Goal: Communication & Community: Ask a question

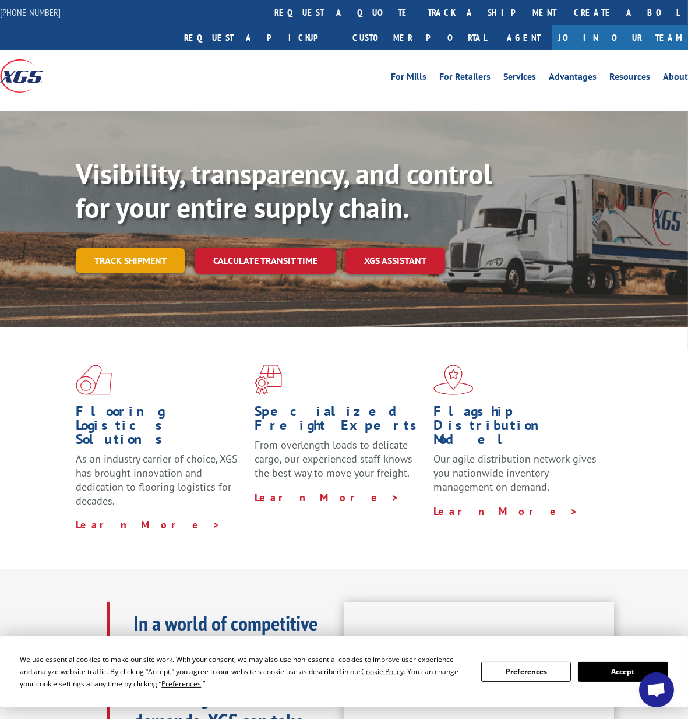
click at [132, 248] on link "Track shipment" at bounding box center [130, 260] width 109 height 24
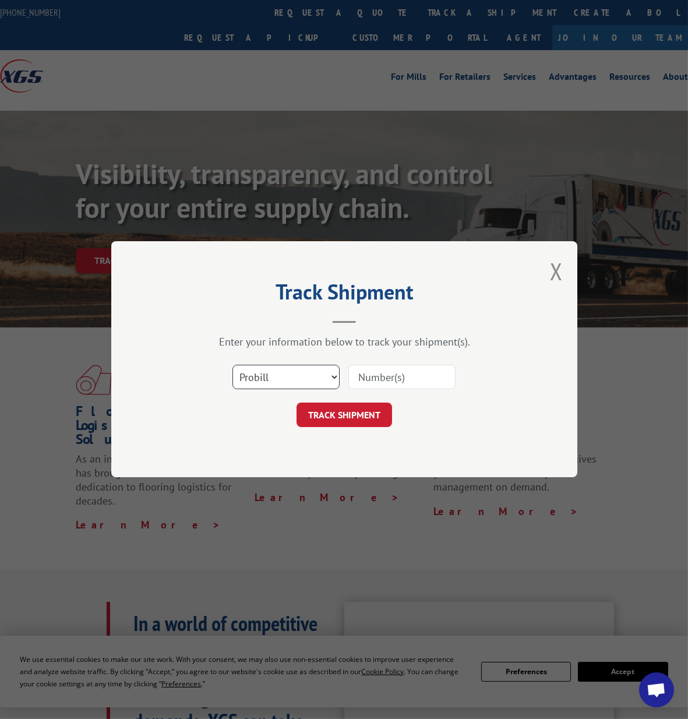
click at [291, 381] on select "Select category... Probill BOL PO" at bounding box center [285, 377] width 107 height 24
select select "bol"
click at [232, 365] on select "Select category... Probill BOL PO" at bounding box center [285, 377] width 107 height 24
click at [389, 373] on input at bounding box center [401, 377] width 107 height 24
paste input "FPX00334712"
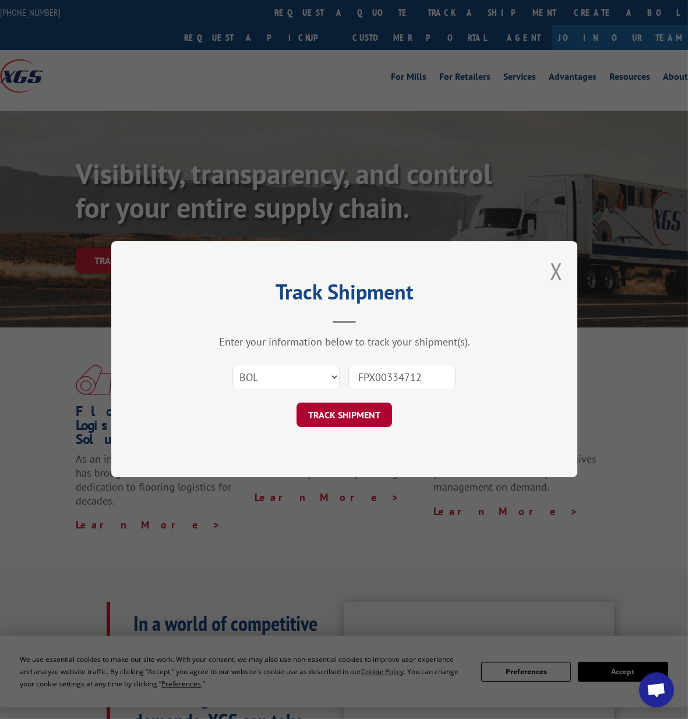
type input "FPX00334712"
drag, startPoint x: 361, startPoint y: 410, endPoint x: 210, endPoint y: 408, distance: 150.8
click at [361, 410] on button "TRACK SHIPMENT" at bounding box center [343, 415] width 95 height 24
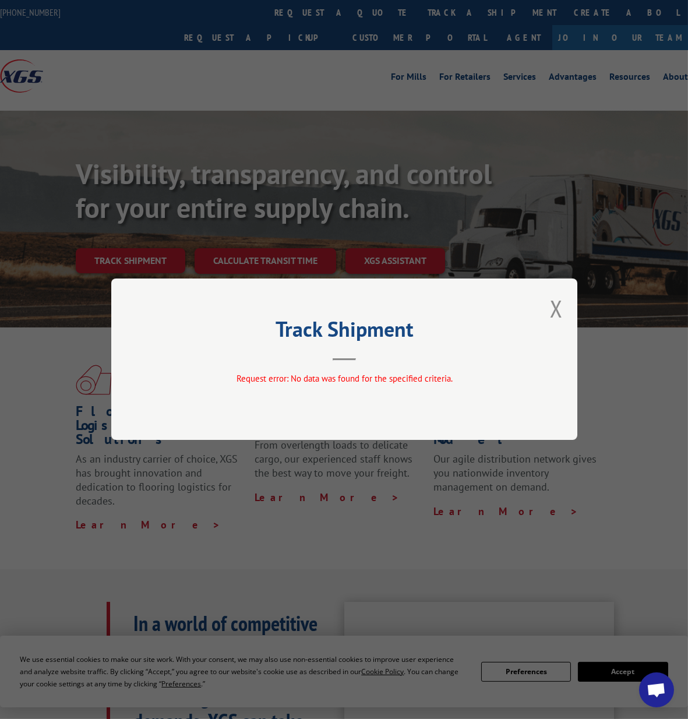
click at [661, 696] on span "Open chat" at bounding box center [655, 690] width 19 height 16
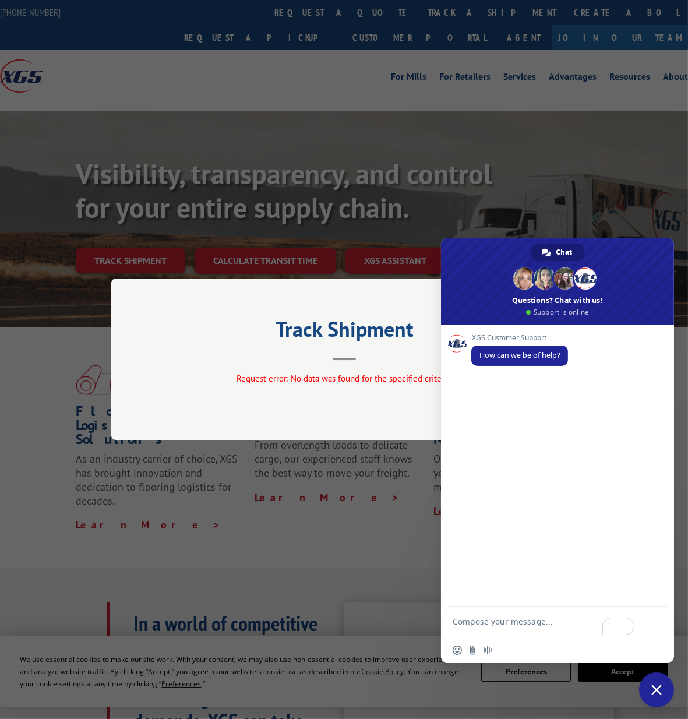
click at [638, 164] on div "Track Shipment Request error: No data was found for the specified criteria." at bounding box center [344, 359] width 688 height 719
click at [658, 691] on span "Close chat" at bounding box center [656, 689] width 10 height 10
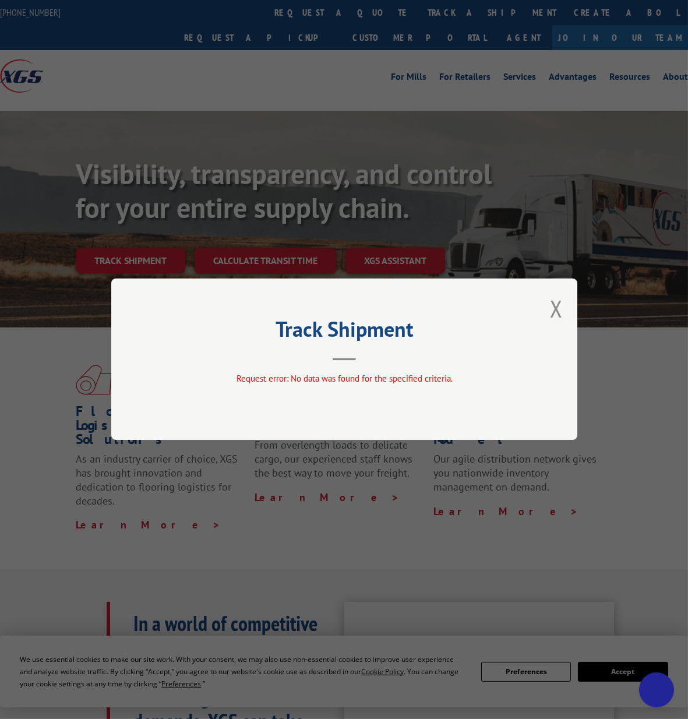
click at [253, 538] on div "Track Shipment Request error: No data was found for the specified criteria." at bounding box center [344, 359] width 688 height 719
click at [554, 307] on button "Close modal" at bounding box center [556, 308] width 13 height 31
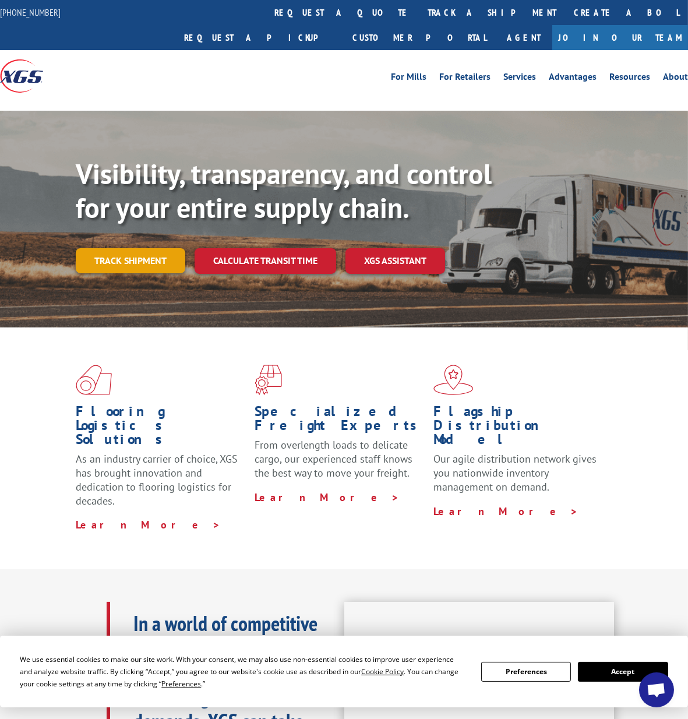
click at [156, 248] on link "Track shipment" at bounding box center [130, 260] width 109 height 24
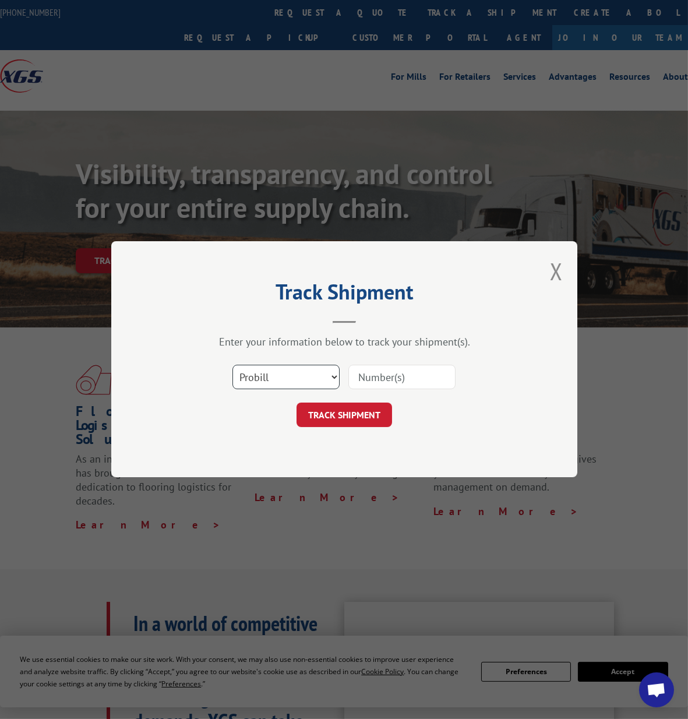
click at [333, 370] on select "Select category... Probill BOL PO" at bounding box center [285, 377] width 107 height 24
select select "bol"
click at [232, 365] on select "Select category... Probill BOL PO" at bounding box center [285, 377] width 107 height 24
click at [397, 373] on input at bounding box center [401, 377] width 107 height 24
paste input "FPX00335215"
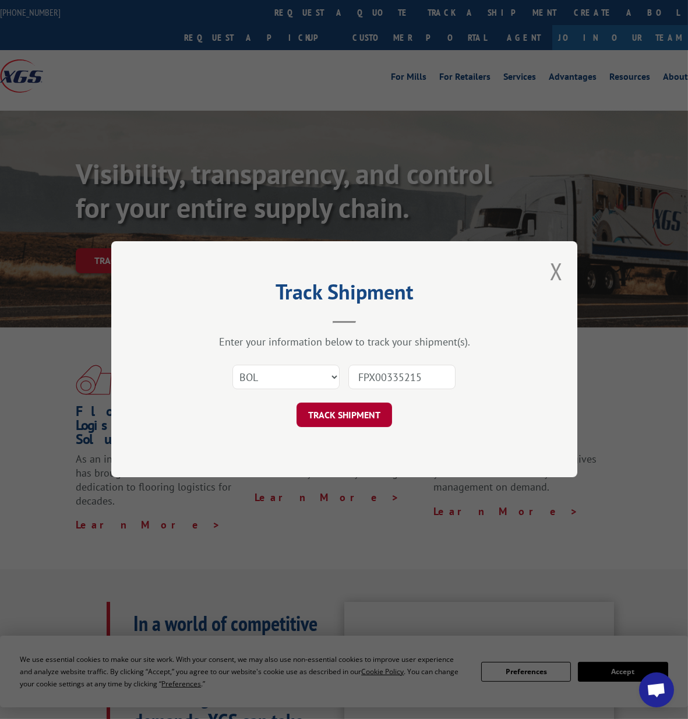
type input "FPX00335215"
click at [360, 418] on button "TRACK SHIPMENT" at bounding box center [343, 415] width 95 height 24
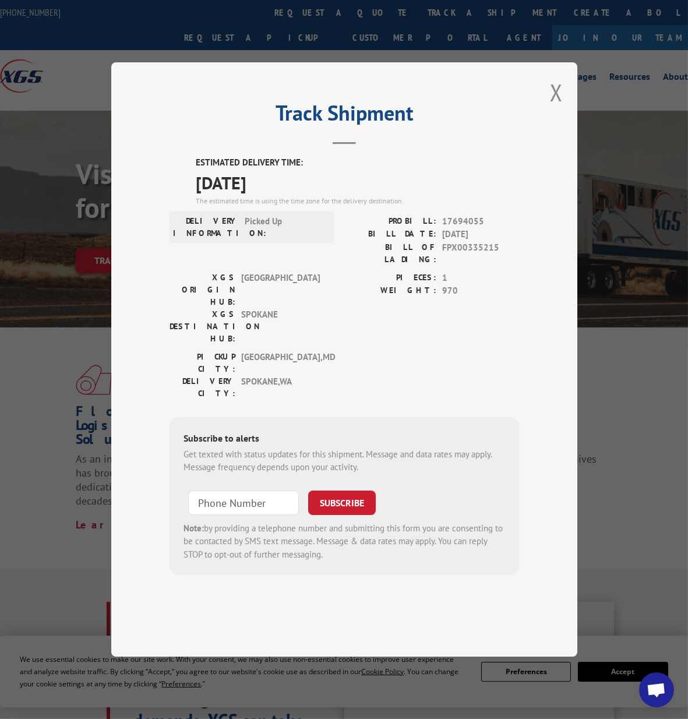
click at [462, 228] on span "17694055" at bounding box center [480, 221] width 77 height 13
copy span "17694055"
click at [553, 108] on button "Close modal" at bounding box center [556, 92] width 13 height 31
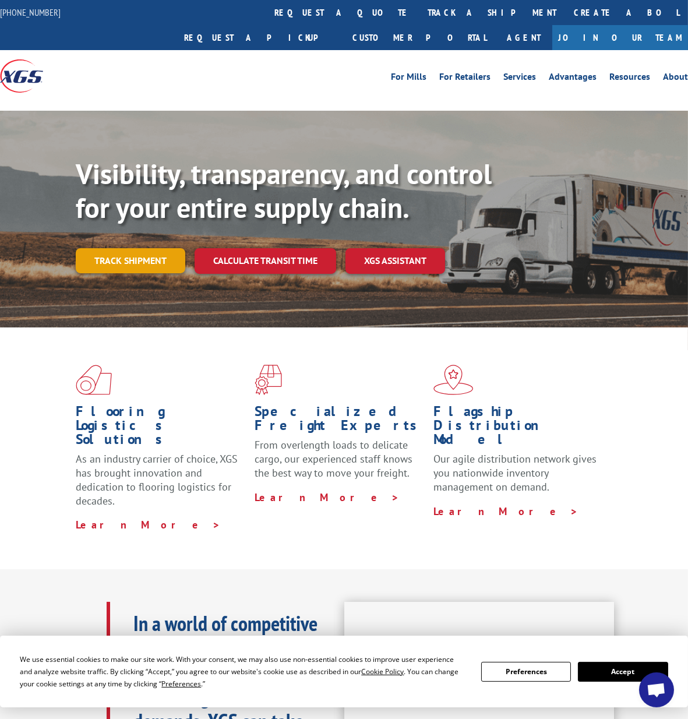
click at [141, 248] on link "Track shipment" at bounding box center [130, 260] width 109 height 24
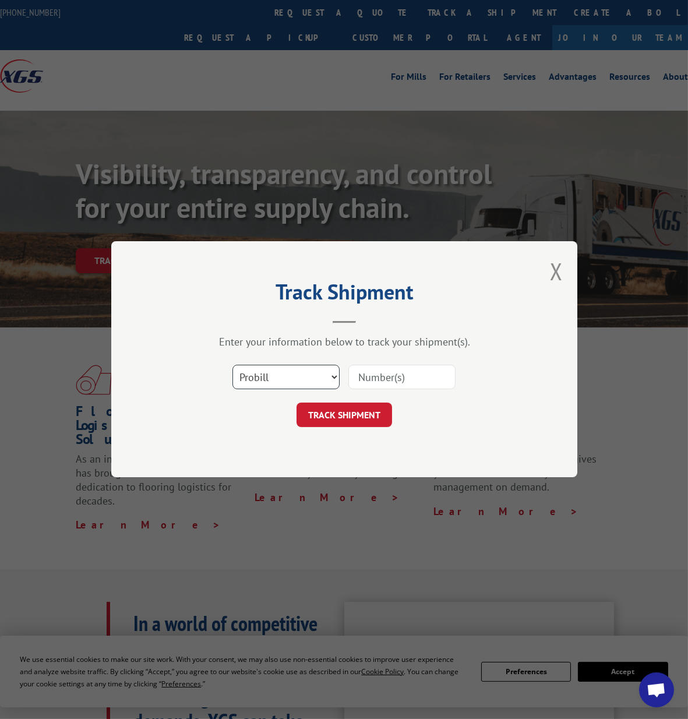
click at [300, 381] on select "Select category... Probill BOL PO" at bounding box center [285, 377] width 107 height 24
select select "bol"
click at [232, 365] on select "Select category... Probill BOL PO" at bounding box center [285, 377] width 107 height 24
click at [371, 374] on input at bounding box center [401, 377] width 107 height 24
paste input "FPX00335432"
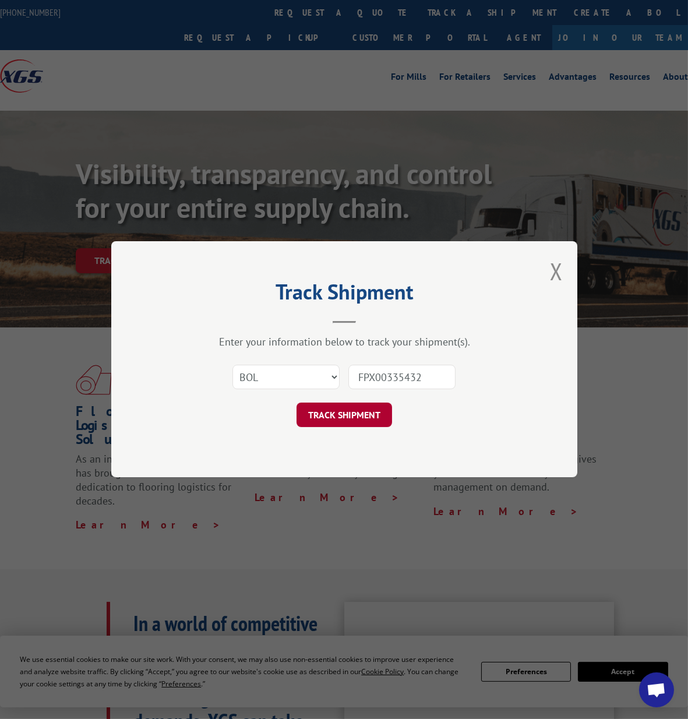
type input "FPX00335432"
click at [367, 415] on button "TRACK SHIPMENT" at bounding box center [343, 415] width 95 height 24
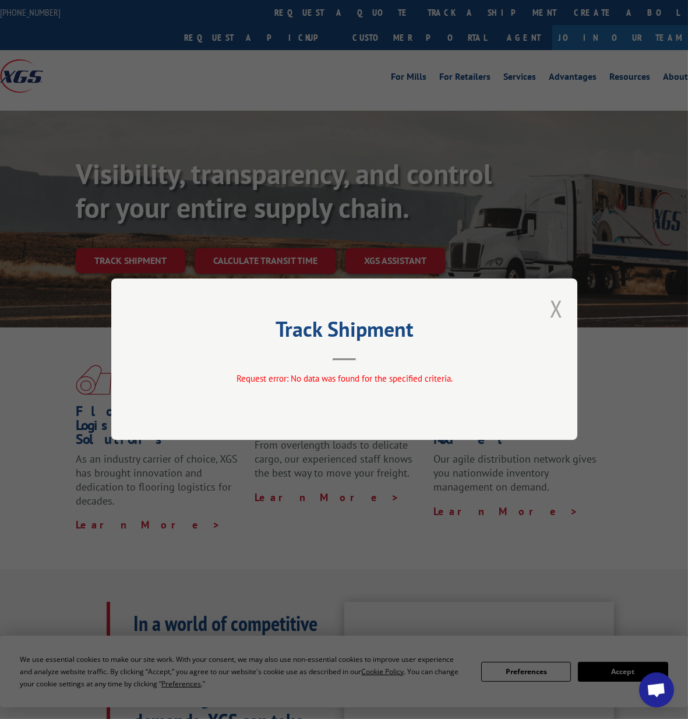
click at [560, 310] on button "Close modal" at bounding box center [556, 308] width 13 height 31
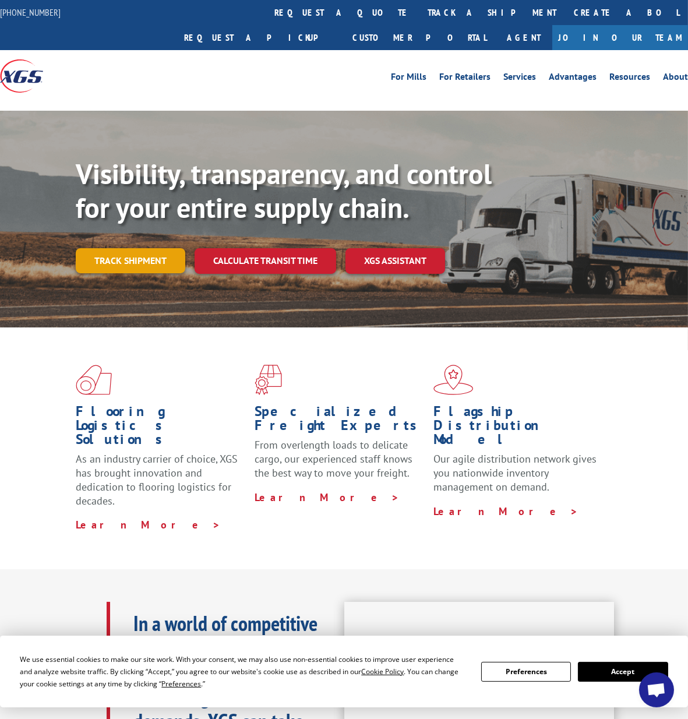
click at [103, 248] on link "Track shipment" at bounding box center [130, 260] width 109 height 24
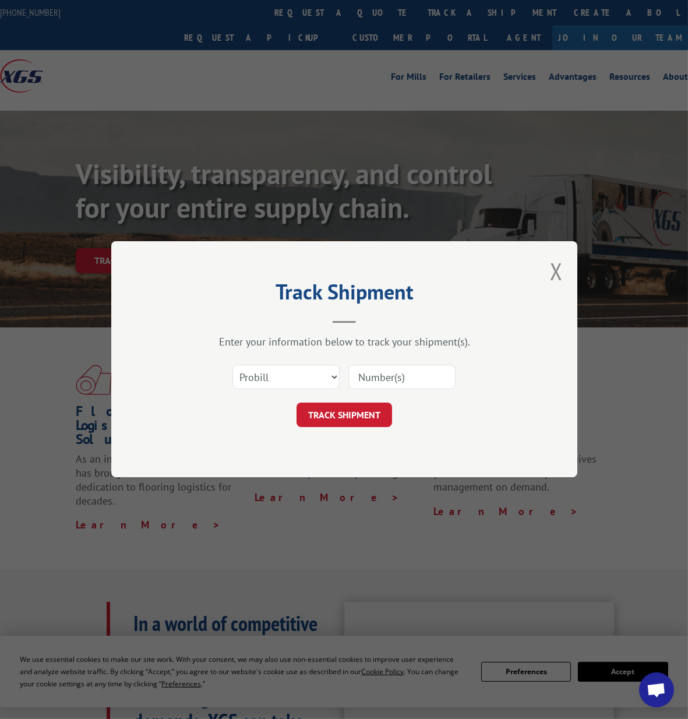
click at [398, 376] on input at bounding box center [401, 377] width 107 height 24
paste input "PU00070713"
type input "PU00070713"
click at [348, 404] on button "TRACK SHIPMENT" at bounding box center [343, 415] width 95 height 24
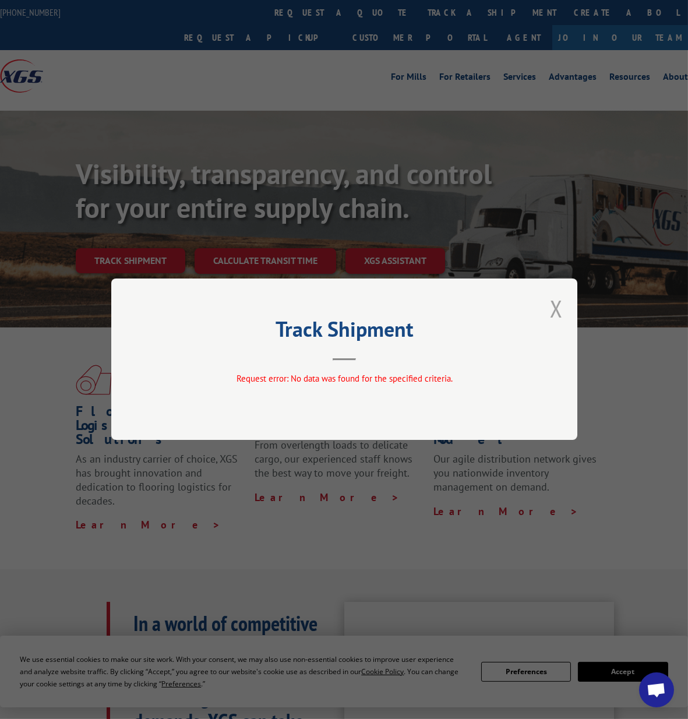
click at [562, 306] on div "Track Shipment Request error: No data was found for the specified criteria." at bounding box center [344, 358] width 466 height 161
click at [550, 309] on button "Close modal" at bounding box center [556, 308] width 13 height 31
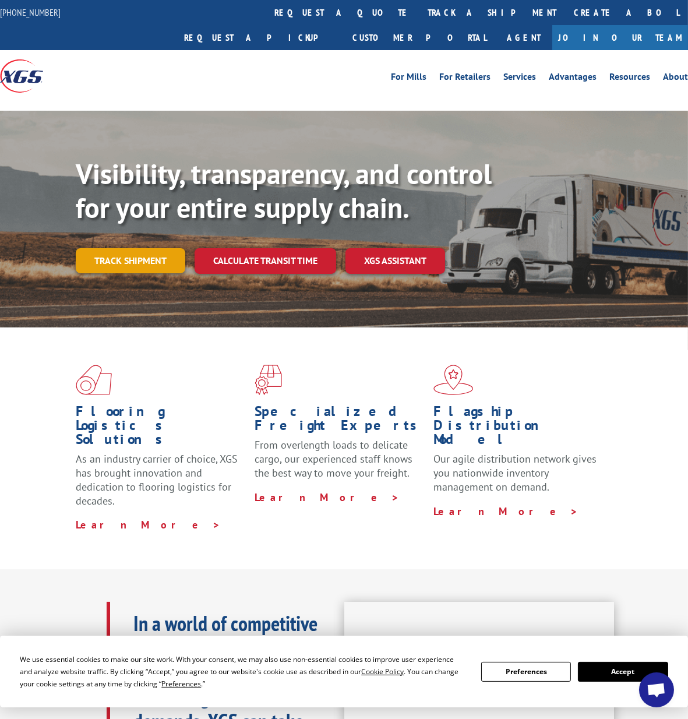
click at [137, 248] on link "Track shipment" at bounding box center [130, 260] width 109 height 24
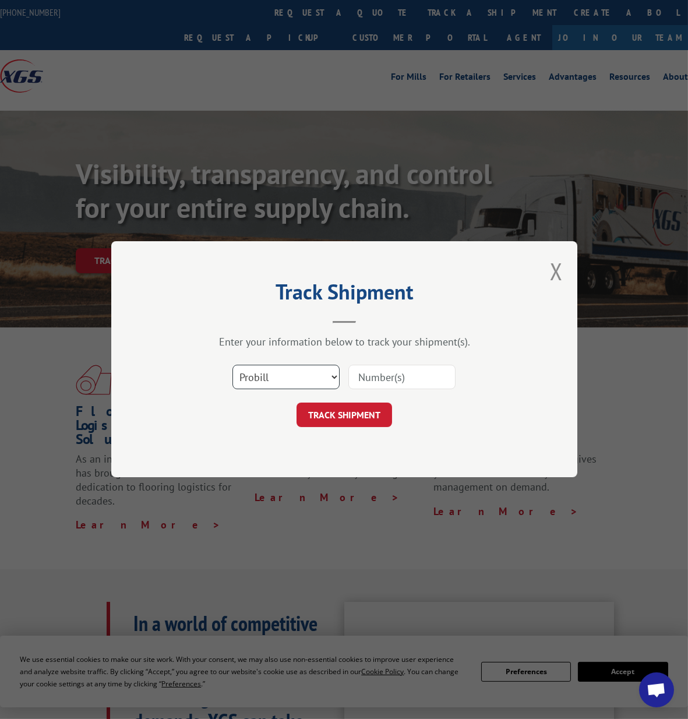
click at [284, 383] on select "Select category... Probill BOL PO" at bounding box center [285, 377] width 107 height 24
select select "bol"
click at [232, 365] on select "Select category... Probill BOL PO" at bounding box center [285, 377] width 107 height 24
click at [353, 377] on input at bounding box center [401, 377] width 107 height 24
paste input "FPX00335439"
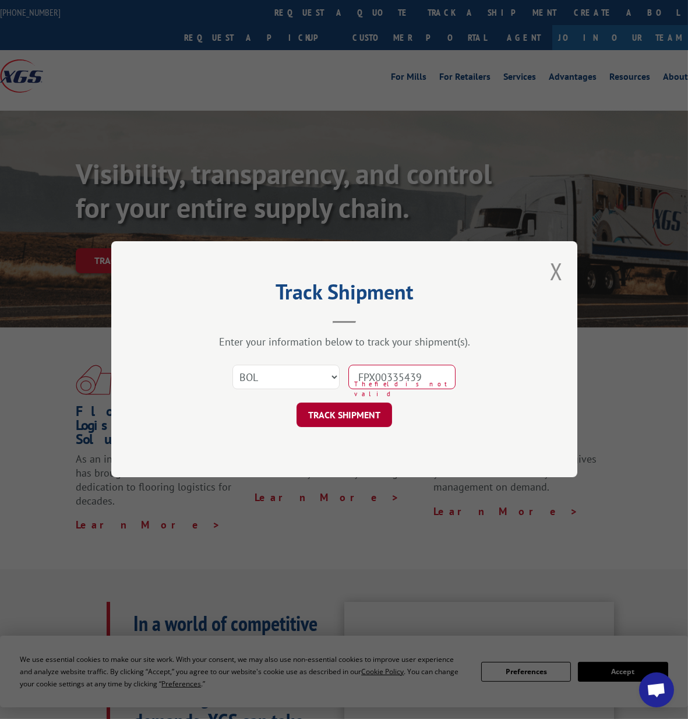
type input "FPX00335439"
click at [382, 406] on button "TRACK SHIPMENT" at bounding box center [343, 415] width 95 height 24
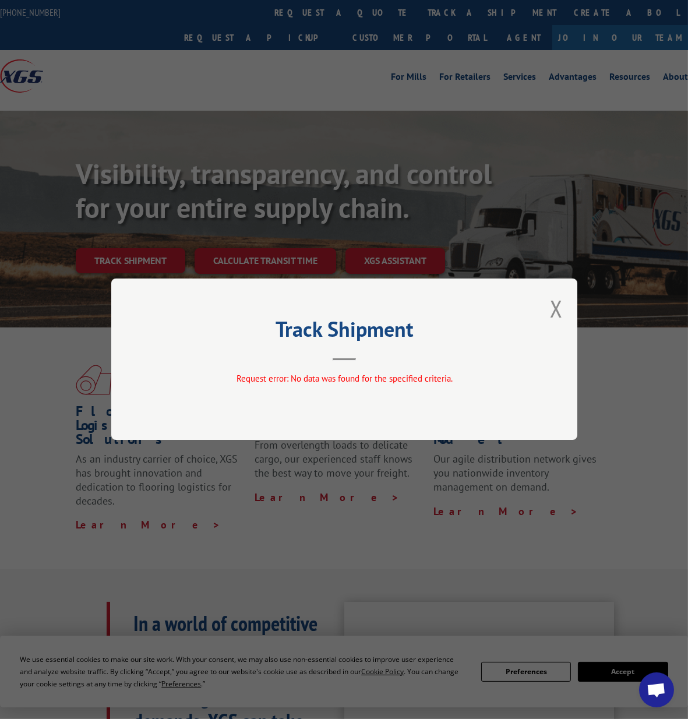
click at [556, 309] on button "Close modal" at bounding box center [556, 308] width 13 height 31
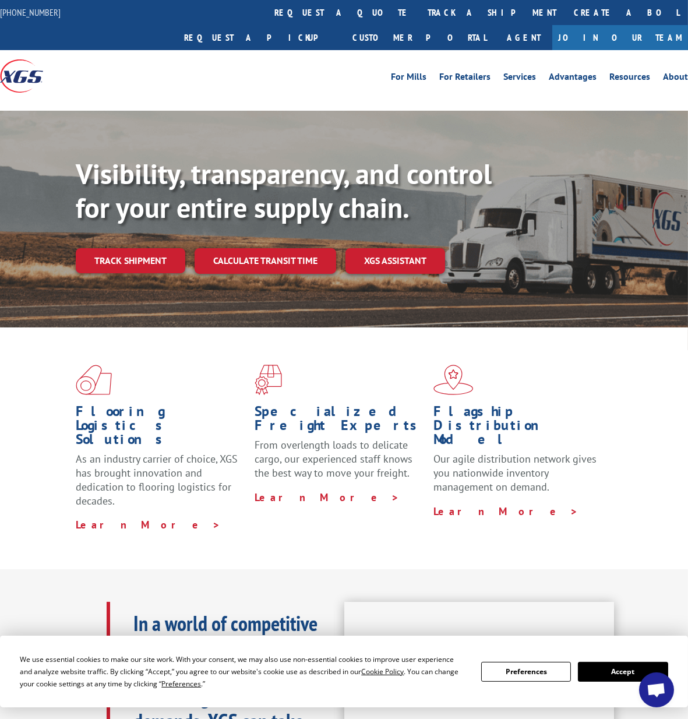
click at [664, 692] on span "Open chat" at bounding box center [655, 690] width 19 height 16
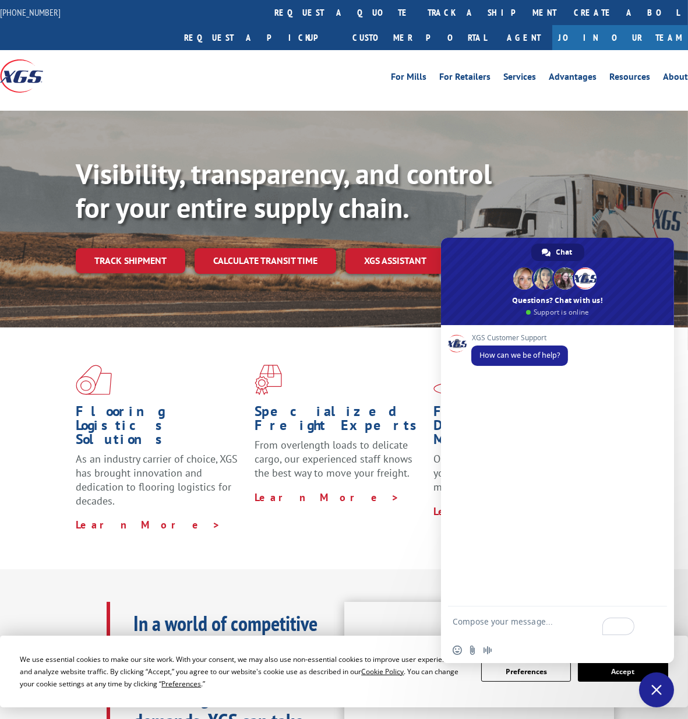
click at [598, 676] on button "Accept" at bounding box center [623, 671] width 90 height 20
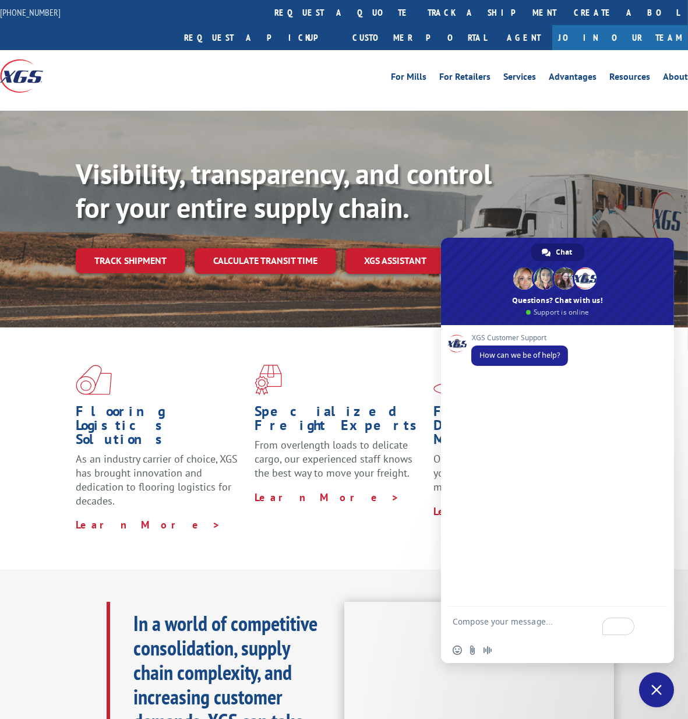
click at [493, 622] on textarea "To enrich screen reader interactions, please activate Accessibility in Grammarl…" at bounding box center [544, 626] width 184 height 21
type textarea "G"
type textarea "I would like to get some pickup updates"
click at [654, 619] on span "Send" at bounding box center [653, 622] width 9 height 9
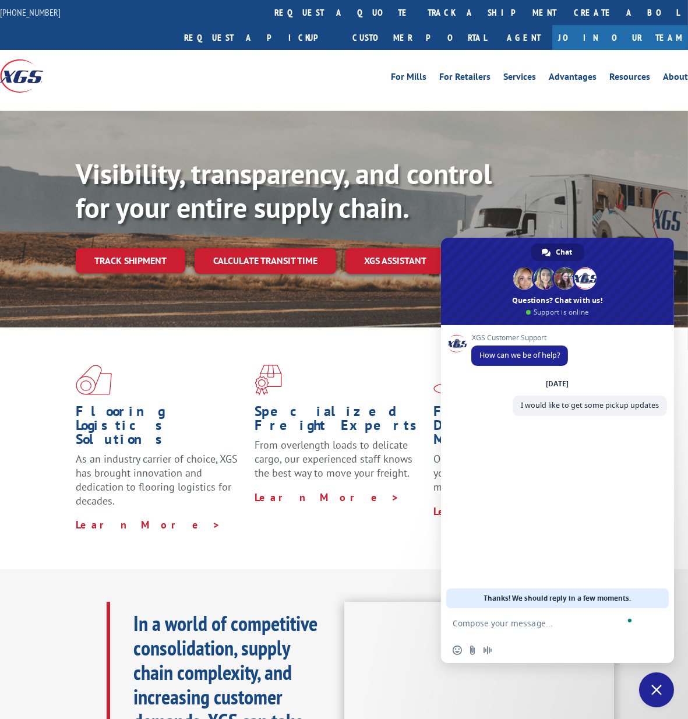
click at [518, 622] on textarea "To enrich screen reader interactions, please activate Accessibility in Grammarl…" at bounding box center [544, 623] width 184 height 10
paste textarea "PU00070224."
drag, startPoint x: 519, startPoint y: 629, endPoint x: 542, endPoint y: 626, distance: 22.3
click at [521, 629] on form "PU00070224," at bounding box center [544, 623] width 184 height 31
click at [542, 624] on textarea "PU00070224," at bounding box center [544, 623] width 184 height 10
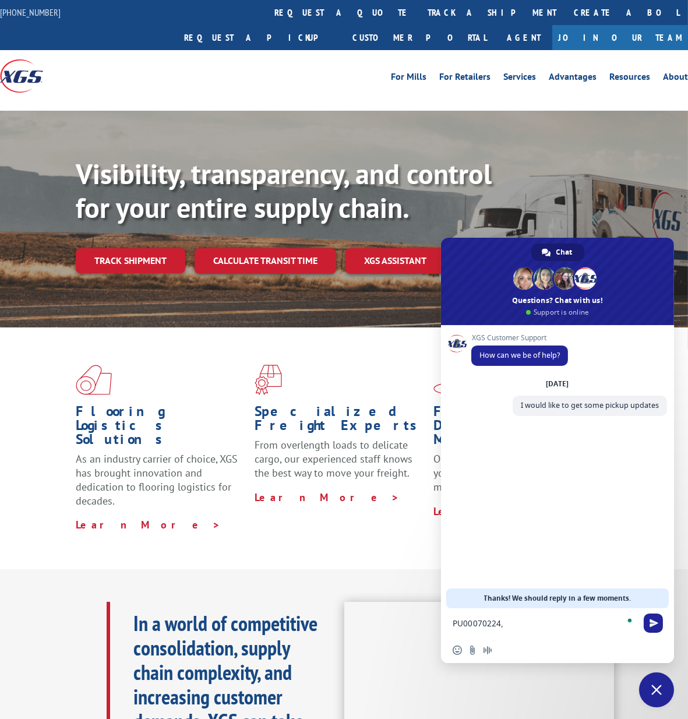
paste textarea "PU00070713"
click at [593, 627] on textarea "PU00070224, PU00070713, and" at bounding box center [544, 623] width 184 height 10
paste textarea "PU00071360"
type textarea "PU00070224, PU00070713, and PU00071360"
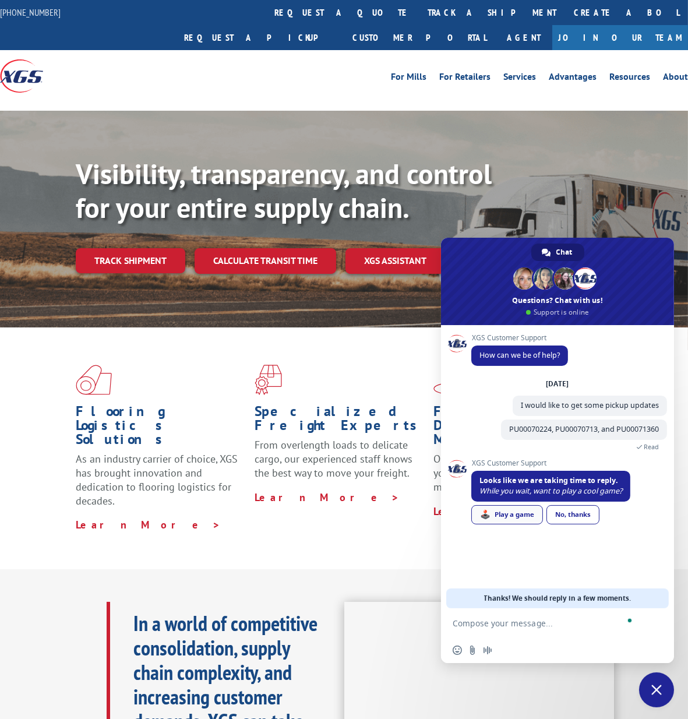
click at [510, 511] on div "🕹️ Play a game" at bounding box center [507, 514] width 72 height 19
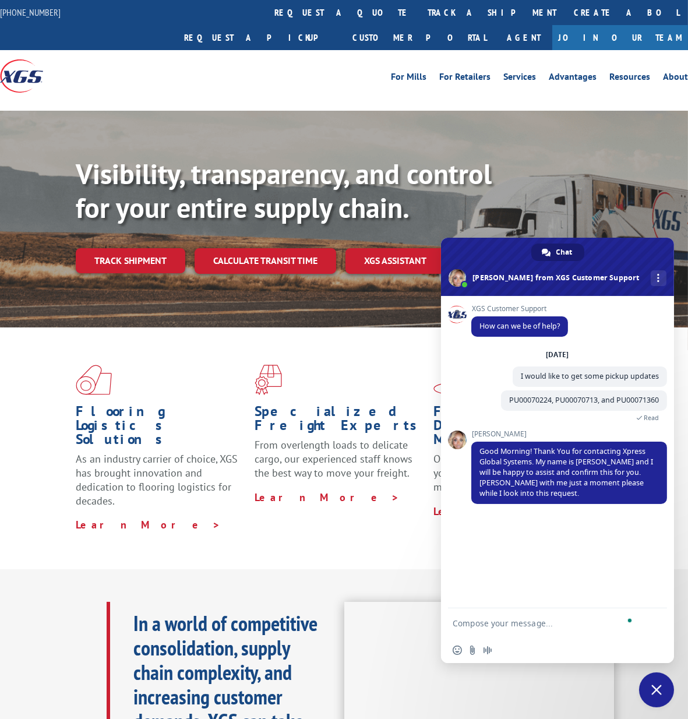
click at [536, 627] on textarea "To enrich screen reader interactions, please activate Accessibility in Grammarl…" at bounding box center [544, 623] width 184 height 10
type textarea "Good morning [PERSON_NAME]"
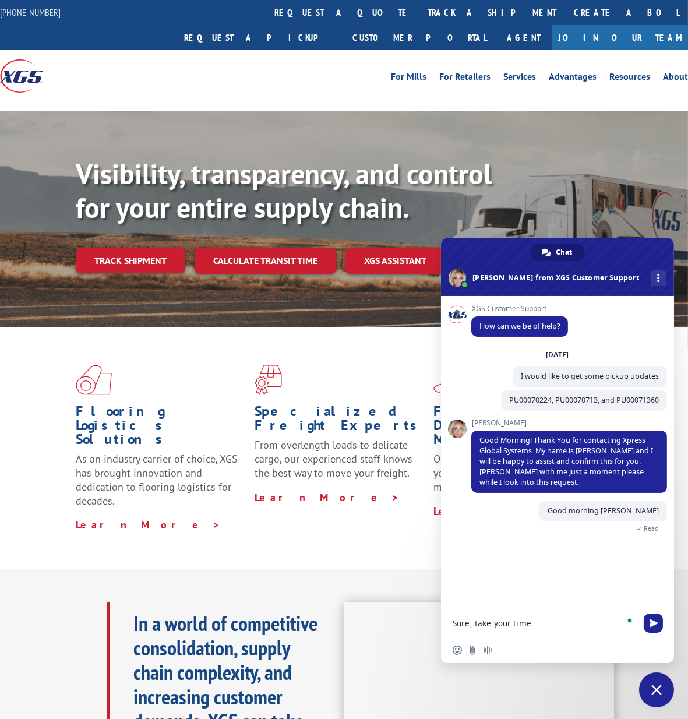
type textarea "Sure, take your time"
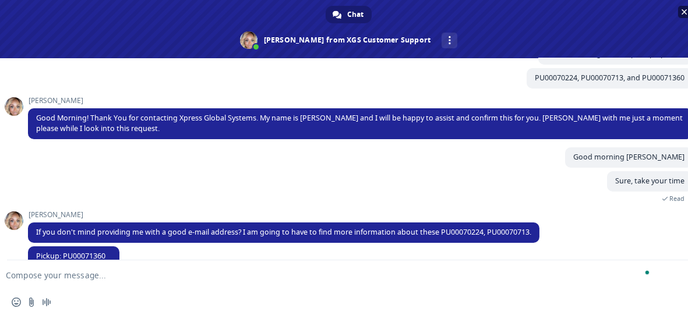
scroll to position [121, 0]
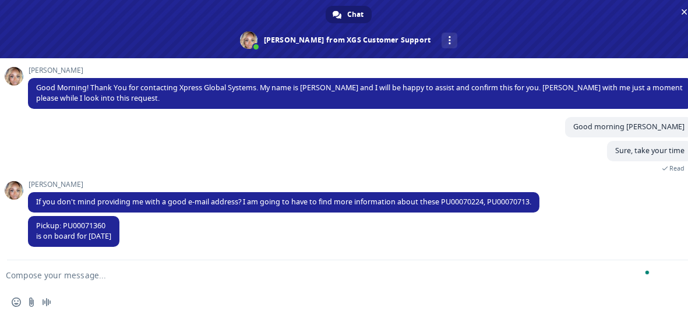
click at [331, 274] on textarea "To enrich screen reader interactions, please activate Accessibility in Grammarl…" at bounding box center [330, 275] width 648 height 10
click at [96, 275] on textarea "To enrich screen reader interactions, please activate Accessibility in Grammarl…" at bounding box center [330, 275] width 648 height 10
type textarea "Oh ok ok"
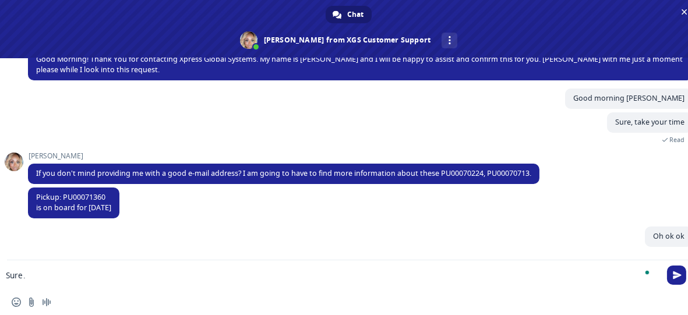
scroll to position [150, 0]
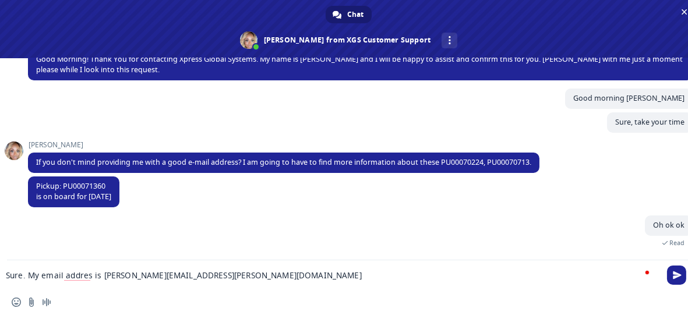
type textarea "Sure. My email addres is [PERSON_NAME][EMAIL_ADDRESS][PERSON_NAME][DOMAIN_NAME]"
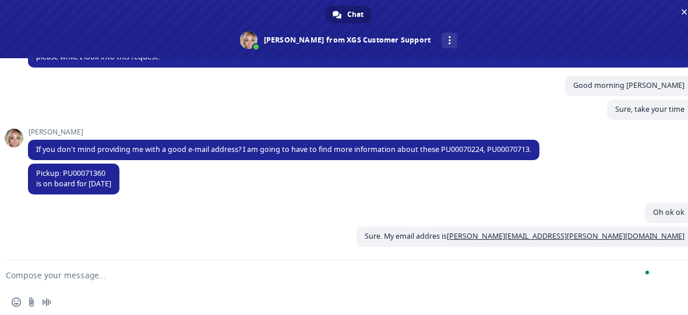
scroll to position [175, 0]
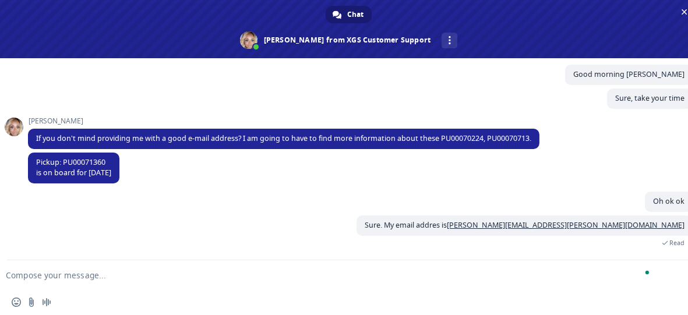
click at [155, 272] on textarea "To enrich screen reader interactions, please activate Accessibility in Grammarl…" at bounding box center [330, 275] width 648 height 10
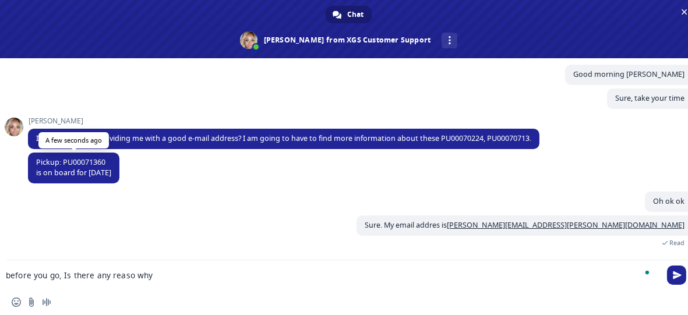
click at [86, 161] on span "Pickup: PU00071360 is on board for [DATE]" at bounding box center [73, 167] width 75 height 20
copy span "PU00071360"
click at [172, 278] on textarea "before you go, Is there any reaso why" at bounding box center [330, 275] width 648 height 10
paste textarea "PU00071360"
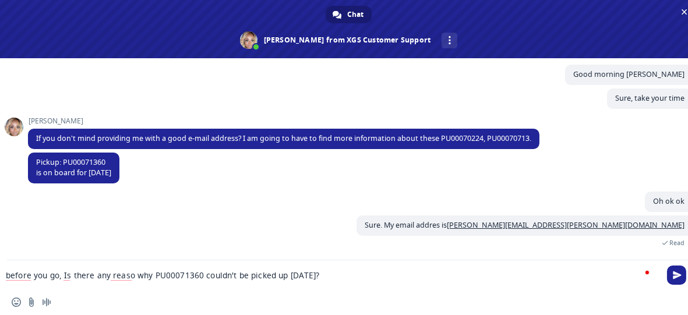
type textarea "before you go, Is there any reaso why PU00071360 couldn't be picked up [DATE]?"
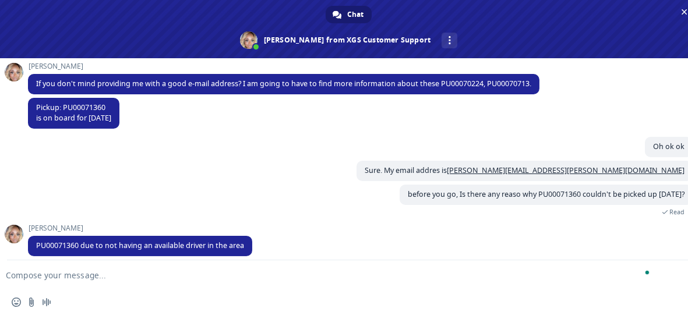
scroll to position [240, 0]
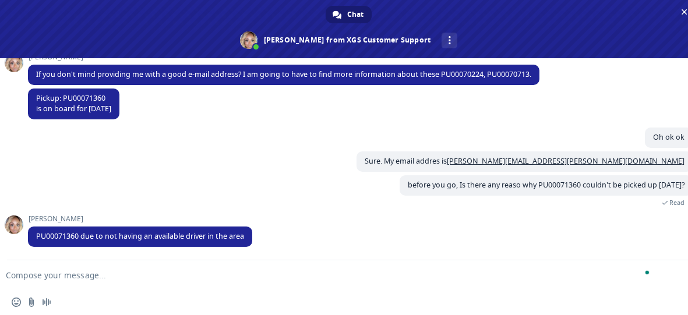
click at [190, 269] on form at bounding box center [336, 275] width 648 height 31
click at [186, 278] on textarea "To enrich screen reader interactions, please activate Accessibility in Grammarl…" at bounding box center [330, 275] width 648 height 10
type textarea "ah ok ok got it."
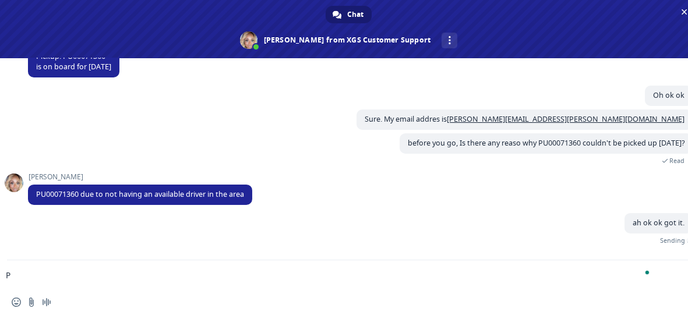
scroll to position [269, 0]
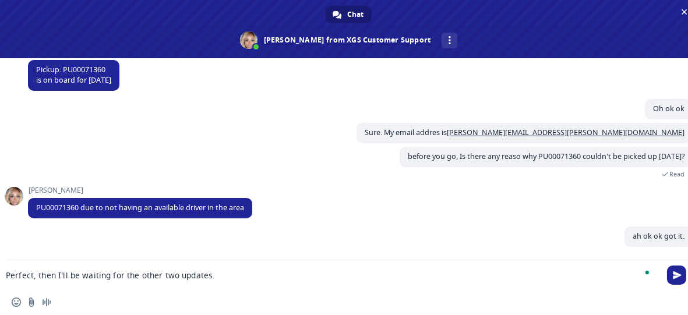
type textarea "Perfect, then I'll be waiting for the other two updates."
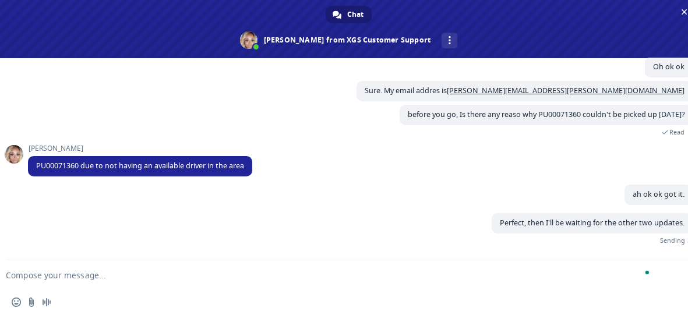
scroll to position [293, 0]
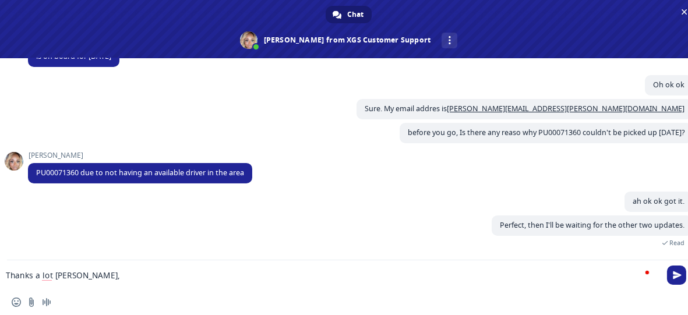
type textarea "Thanks a lot [PERSON_NAME]"
click at [264, 275] on textarea "To enrich screen reader interactions, please activate Accessibility in Grammarl…" at bounding box center [330, 275] width 648 height 10
type textarea "that'll be all"
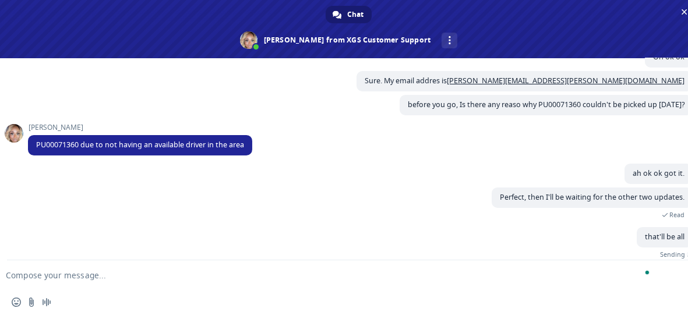
scroll to position [306, 0]
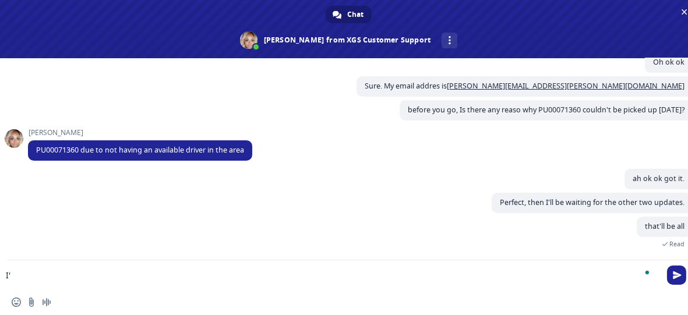
type textarea "I"
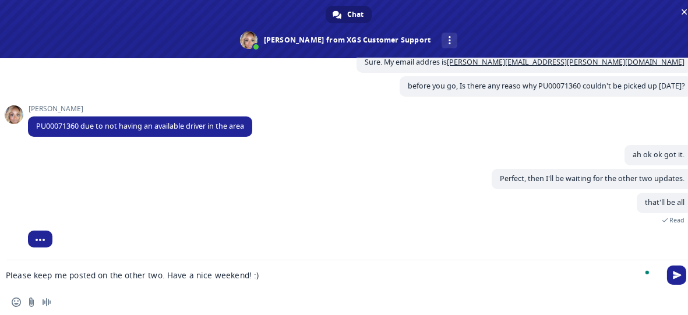
click at [100, 273] on textarea "Please keep me posted on the other two. Have a nice weekend! :)" at bounding box center [330, 275] width 648 height 10
click at [107, 278] on textarea "Please keep me posted with the other two. Have a nice weekend! :)" at bounding box center [330, 275] width 648 height 10
type textarea "Please keep me posted on the other two. Have a nice weekend! :)"
click at [310, 281] on form "Please keep me posted on the other two. Have a nice weekend! :)" at bounding box center [336, 275] width 648 height 31
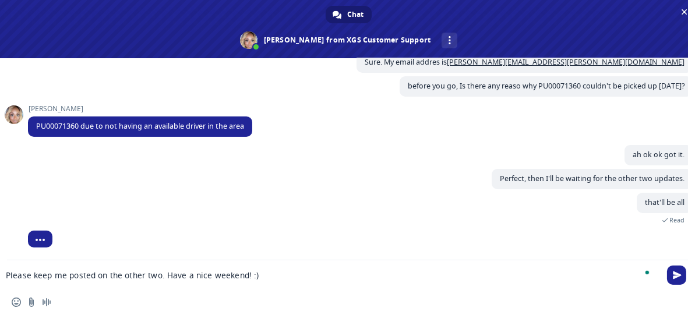
click at [285, 265] on form "Please keep me posted on the other two. Have a nice weekend! :)" at bounding box center [336, 275] width 648 height 31
click at [292, 278] on textarea "Please keep me posted on the other two. Have a nice weekend! :)" at bounding box center [330, 275] width 648 height 10
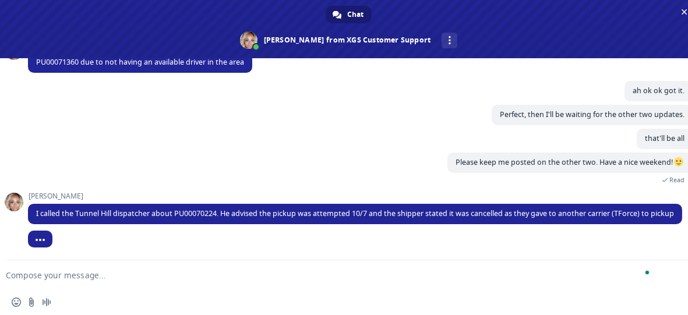
scroll to position [416, 0]
click at [416, 275] on textarea "To enrich screen reader interactions, please activate Accessibility in Grammarl…" at bounding box center [330, 275] width 648 height 10
type textarea "Ohh ok ok got it"
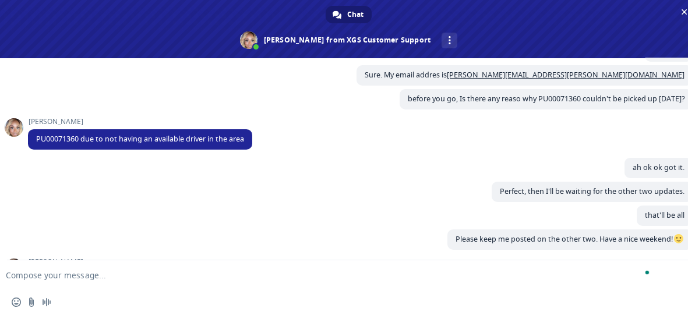
scroll to position [511, 0]
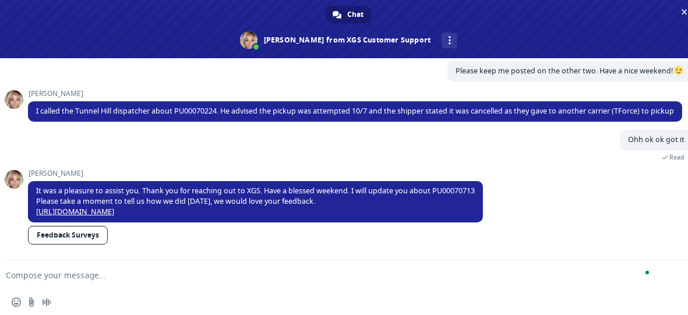
click at [366, 293] on div "Insert an emoji Send a file Audio message" at bounding box center [348, 302] width 697 height 26
click at [684, 15] on span "Close chat" at bounding box center [684, 12] width 12 height 12
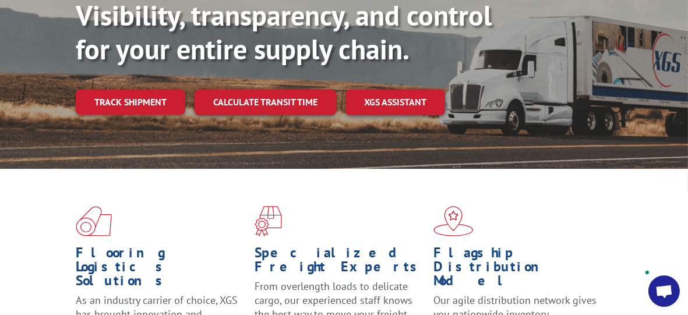
scroll to position [259, 0]
